Goal: Task Accomplishment & Management: Complete application form

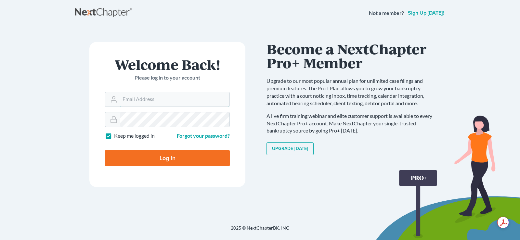
type input "[EMAIL_ADDRESS][DOMAIN_NAME]"
click at [150, 160] on input "Log In" at bounding box center [167, 158] width 125 height 16
type input "Thinking..."
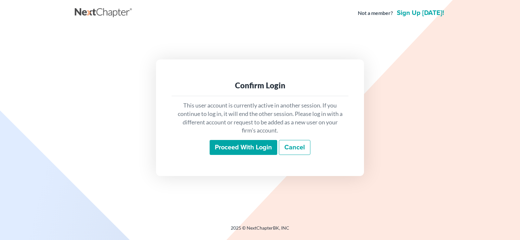
click at [245, 146] on input "Proceed with login" at bounding box center [244, 147] width 68 height 15
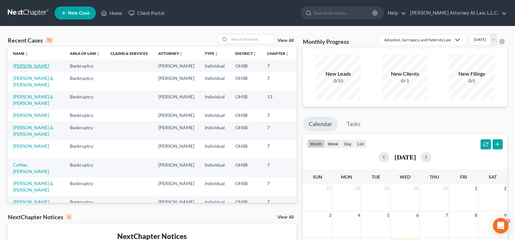
click at [18, 64] on link "[PERSON_NAME]" at bounding box center [31, 66] width 36 height 6
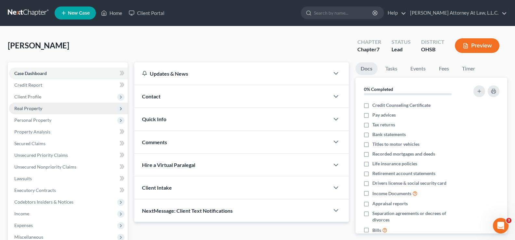
click at [45, 109] on span "Real Property" at bounding box center [68, 109] width 119 height 12
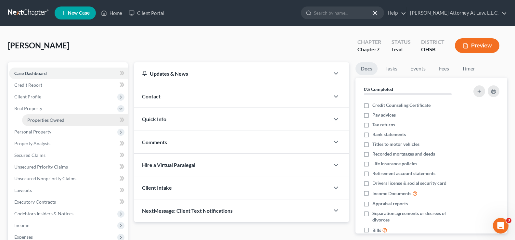
click at [48, 120] on span "Properties Owned" at bounding box center [45, 120] width 37 height 6
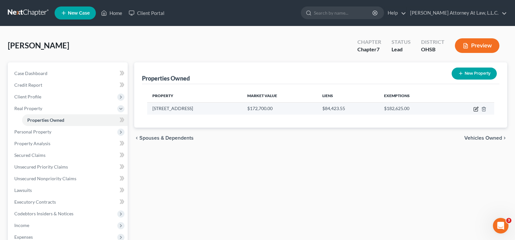
click at [477, 110] on icon "button" at bounding box center [476, 109] width 5 height 5
select select "36"
select select "4"
select select "0"
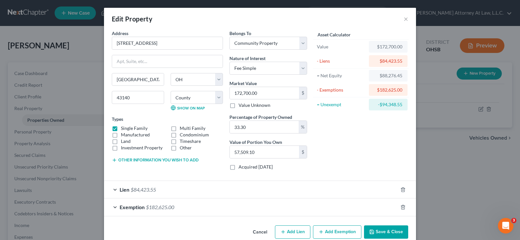
scroll to position [12, 0]
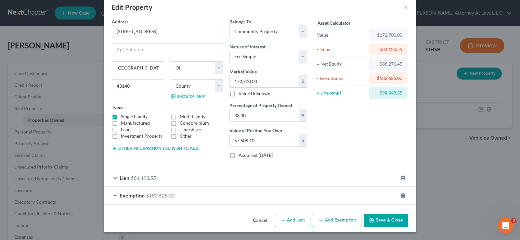
click at [122, 179] on span "Lien" at bounding box center [125, 178] width 10 height 6
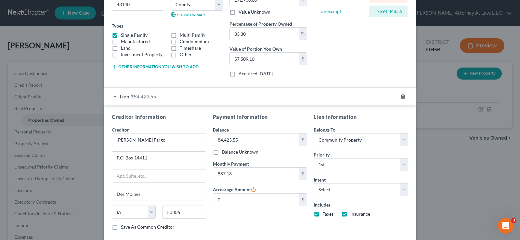
scroll to position [142, 0]
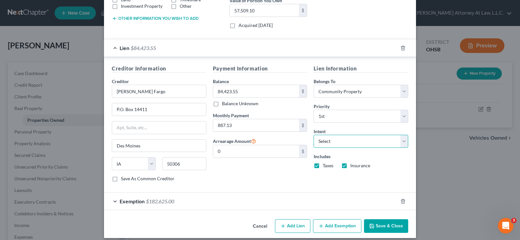
click at [401, 143] on select "Select Surrender Redeem Reaffirm Avoid Other" at bounding box center [361, 141] width 95 height 13
select select "2"
click at [314, 135] on select "Select Surrender Redeem Reaffirm Avoid Other" at bounding box center [361, 141] width 95 height 13
click at [374, 227] on button "Save & Close" at bounding box center [386, 227] width 44 height 14
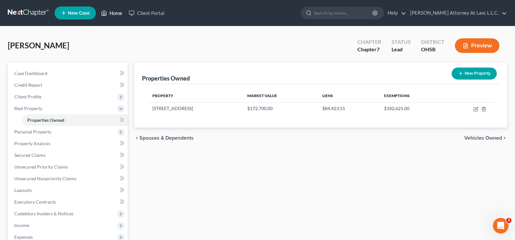
click at [112, 15] on link "Home" at bounding box center [112, 13] width 28 height 12
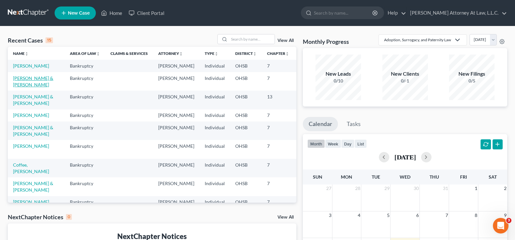
click at [18, 87] on link "[PERSON_NAME] & [PERSON_NAME]" at bounding box center [33, 81] width 40 height 12
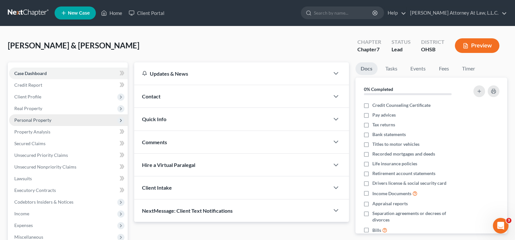
click at [41, 122] on span "Personal Property" at bounding box center [32, 120] width 37 height 6
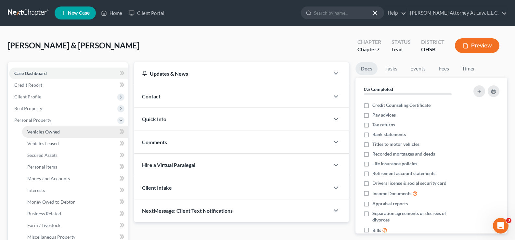
click at [45, 133] on span "Vehicles Owned" at bounding box center [43, 132] width 33 height 6
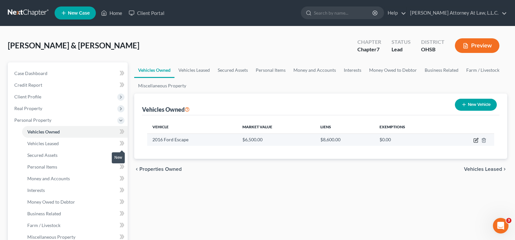
click at [476, 141] on icon "button" at bounding box center [476, 139] width 3 height 3
select select "0"
select select "10"
select select "0"
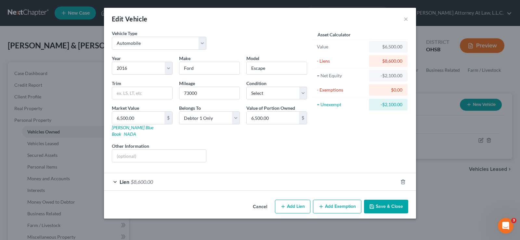
click at [162, 179] on div "Lien $8,600.00" at bounding box center [251, 181] width 294 height 17
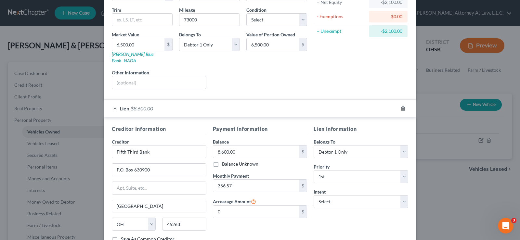
scroll to position [98, 0]
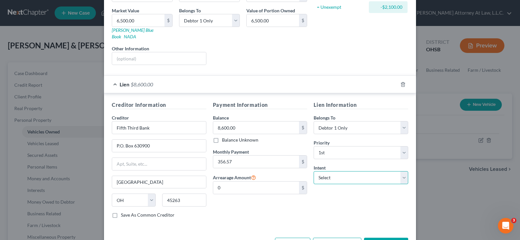
click at [331, 171] on select "Select Surrender Redeem Reaffirm Avoid Other" at bounding box center [361, 177] width 95 height 13
select select "2"
click at [314, 171] on select "Select Surrender Redeem Reaffirm Avoid Other" at bounding box center [361, 177] width 95 height 13
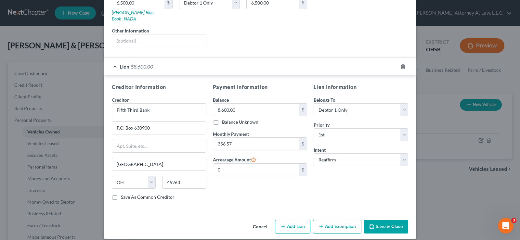
click at [379, 220] on button "Save & Close" at bounding box center [386, 227] width 44 height 14
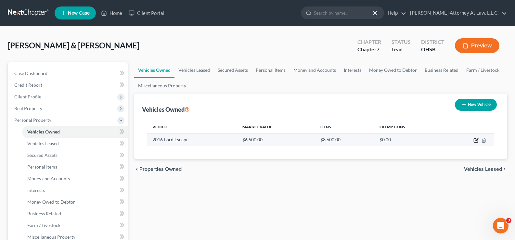
click at [474, 141] on icon "button" at bounding box center [476, 141] width 4 height 4
select select "0"
select select "10"
select select "0"
select select "36"
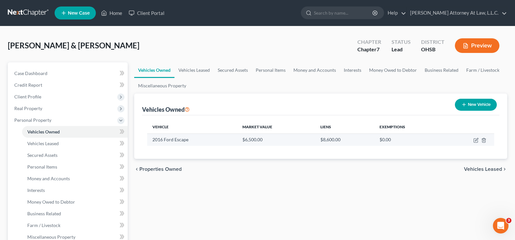
select select "0"
select select "2"
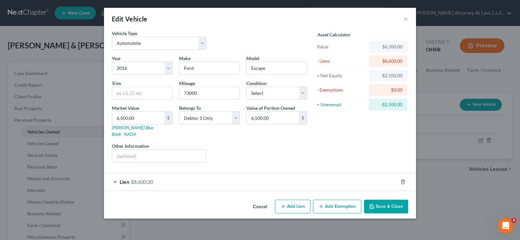
click at [181, 179] on div "Lien $8,600.00" at bounding box center [251, 181] width 294 height 17
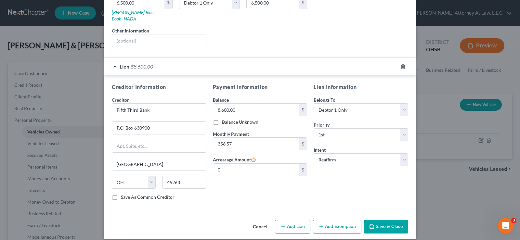
click at [372, 224] on icon "button" at bounding box center [371, 226] width 5 height 5
